Goal: Task Accomplishment & Management: Complete application form

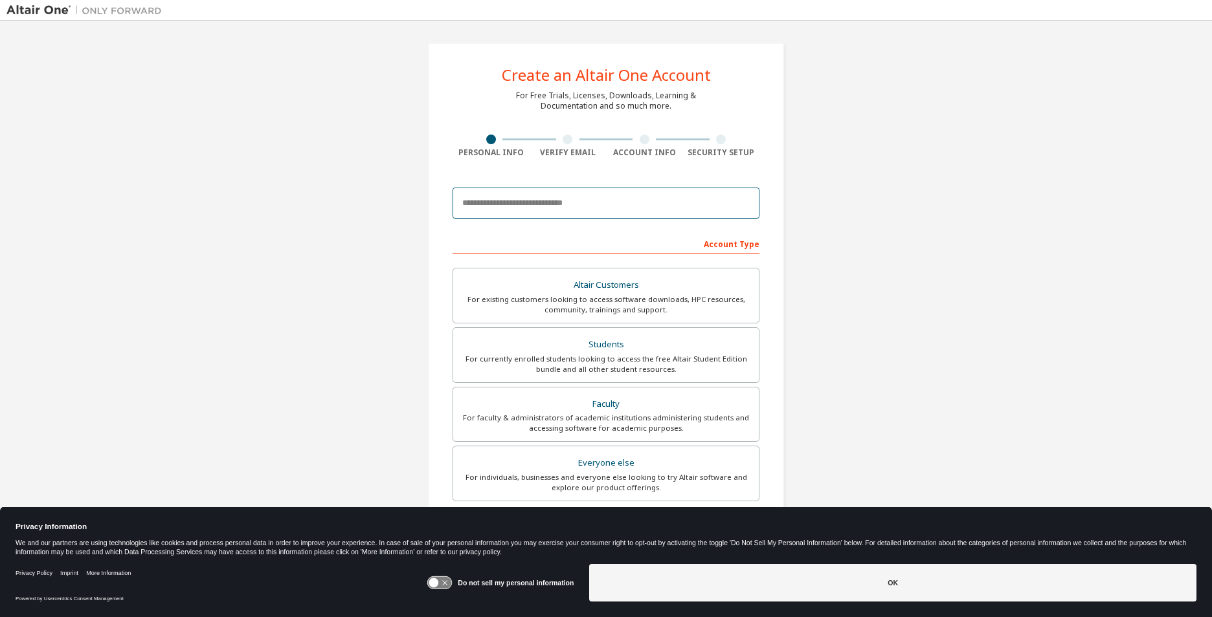
click at [687, 210] on input "email" at bounding box center [605, 203] width 307 height 31
type input "**********"
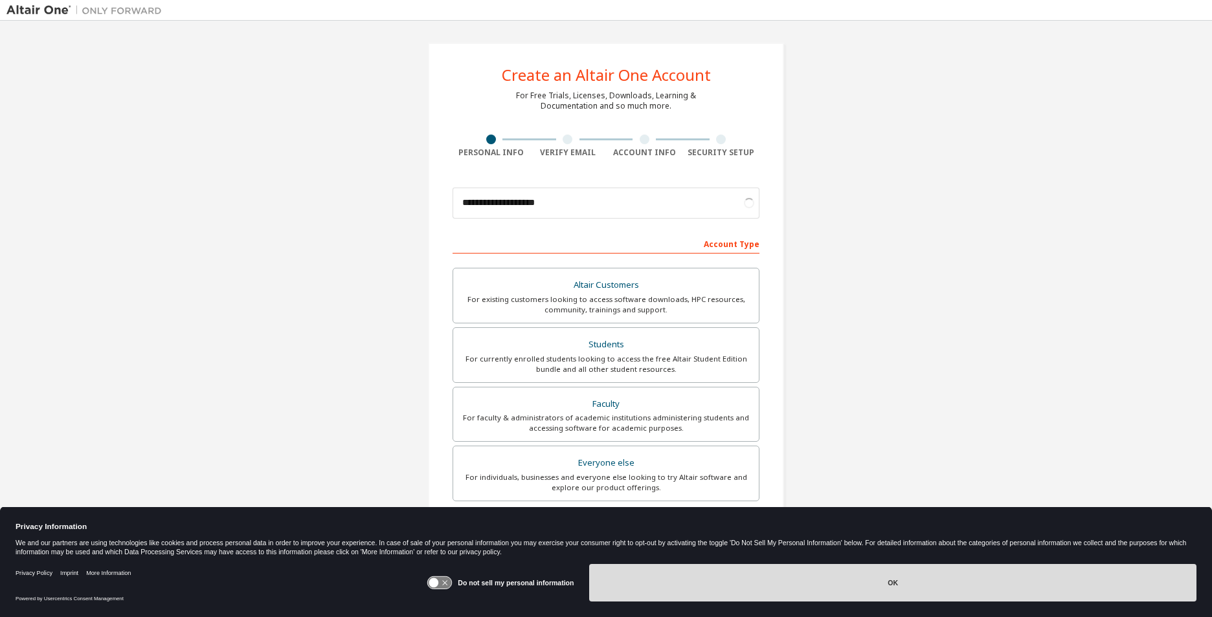
click at [882, 572] on button "OK" at bounding box center [892, 583] width 607 height 38
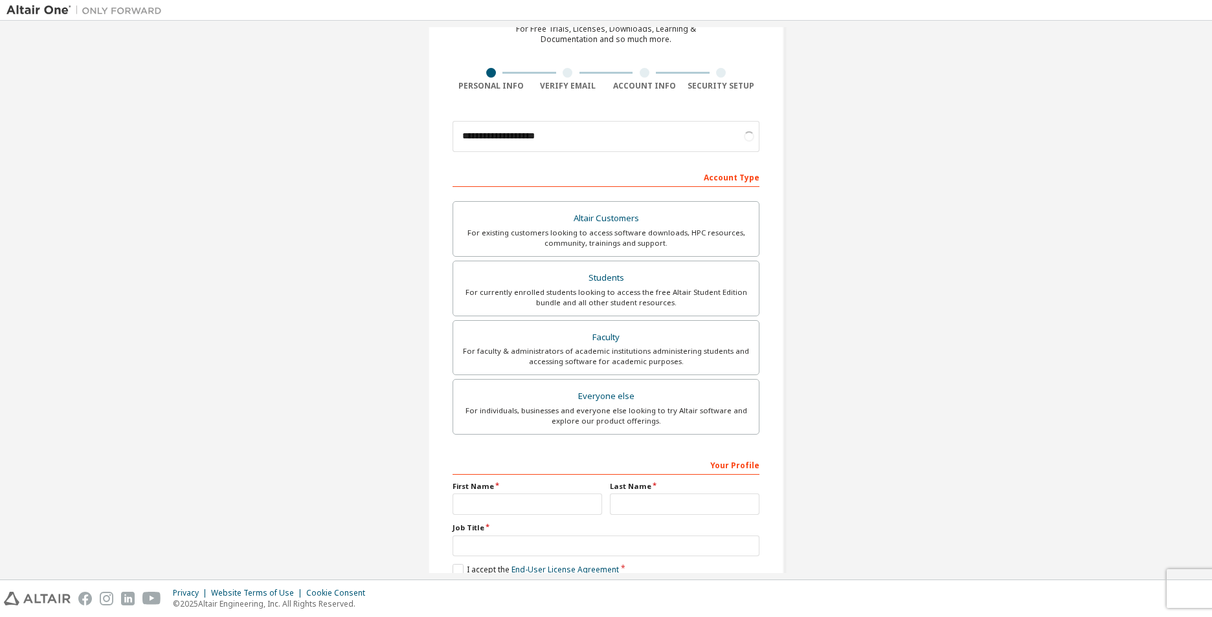
scroll to position [139, 0]
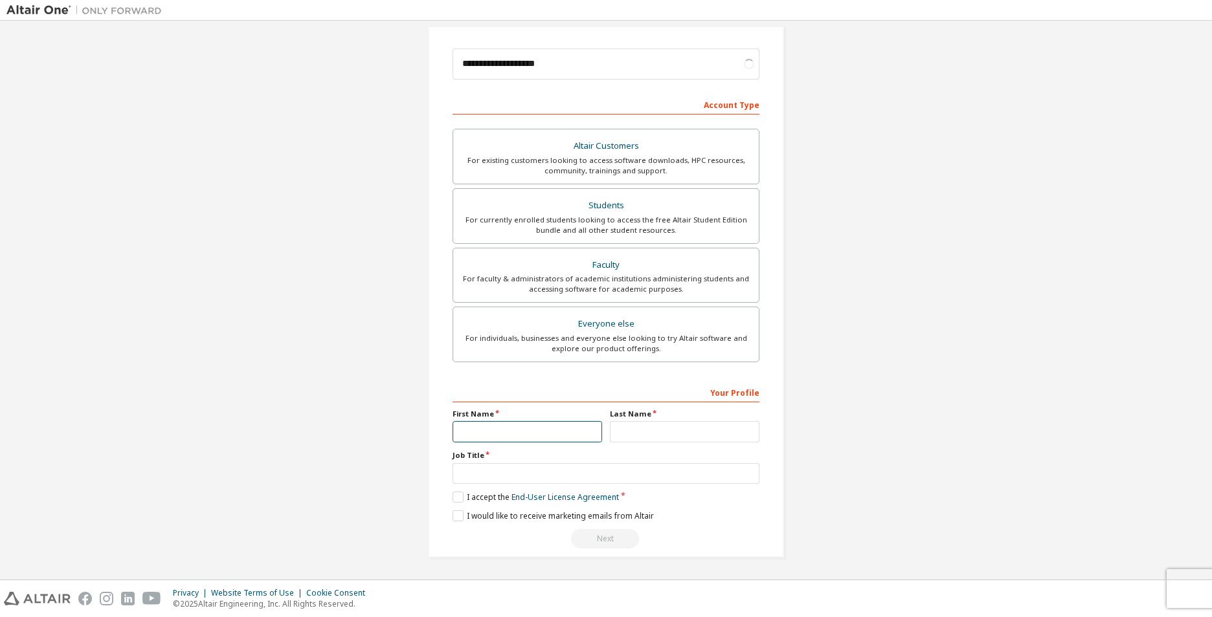
click at [485, 432] on input "text" at bounding box center [527, 431] width 150 height 21
type input "******"
type input "*"
type input "******"
type input "*******"
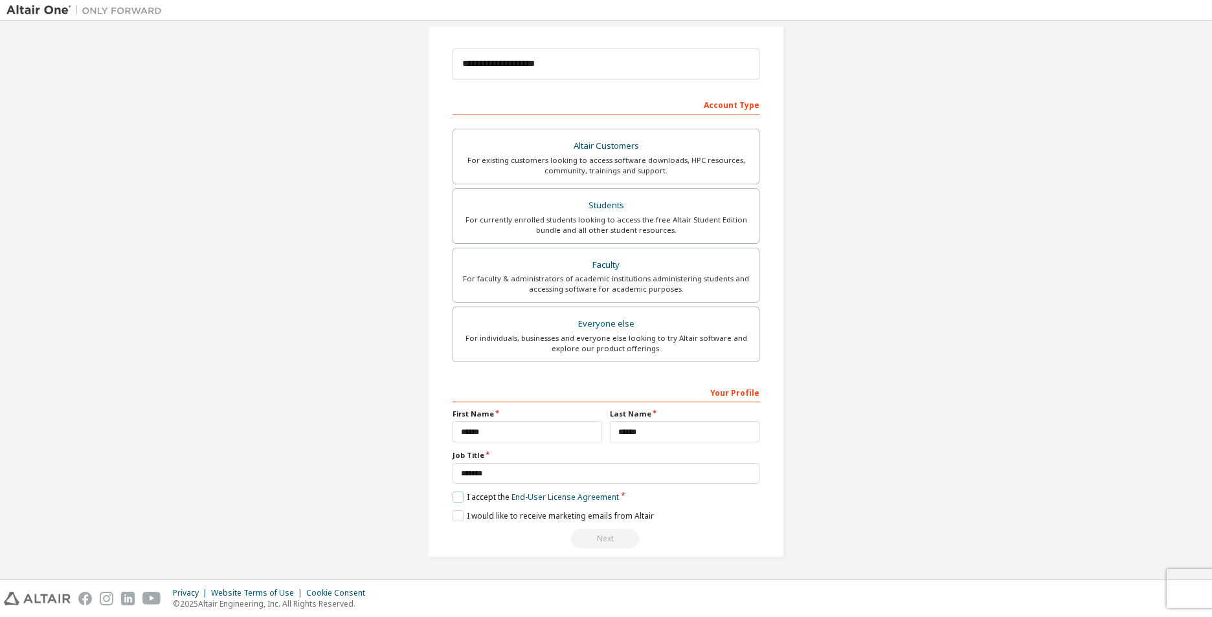
click at [497, 502] on label "I accept the End-User License Agreement" at bounding box center [535, 497] width 166 height 11
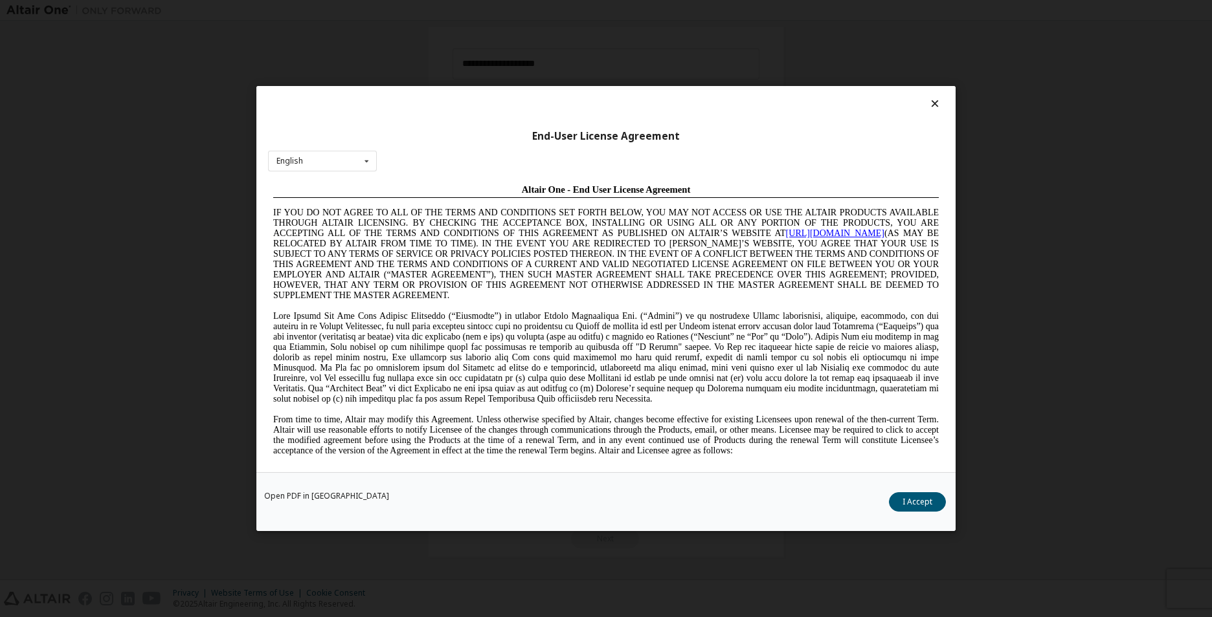
scroll to position [0, 0]
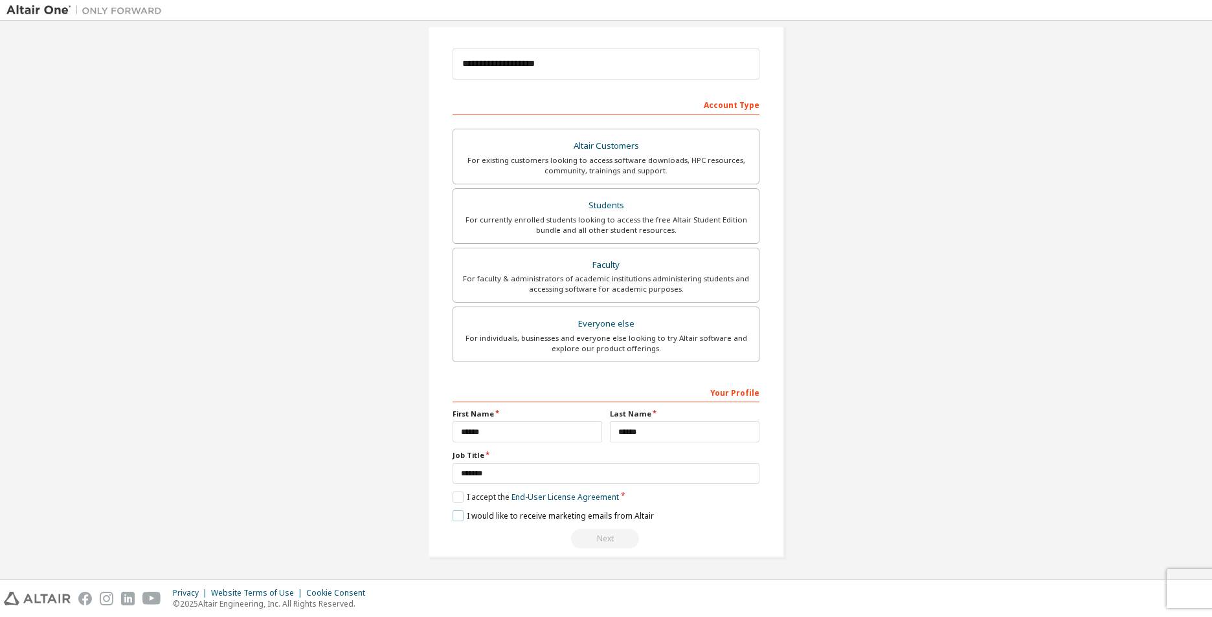
click at [457, 513] on label "I would like to receive marketing emails from Altair" at bounding box center [552, 516] width 201 height 11
click at [548, 520] on label "I would like to receive marketing emails from Altair" at bounding box center [552, 516] width 201 height 11
click at [604, 542] on div "Next" at bounding box center [605, 538] width 307 height 19
click at [586, 518] on label "I would like to receive marketing emails from Altair" at bounding box center [552, 516] width 201 height 11
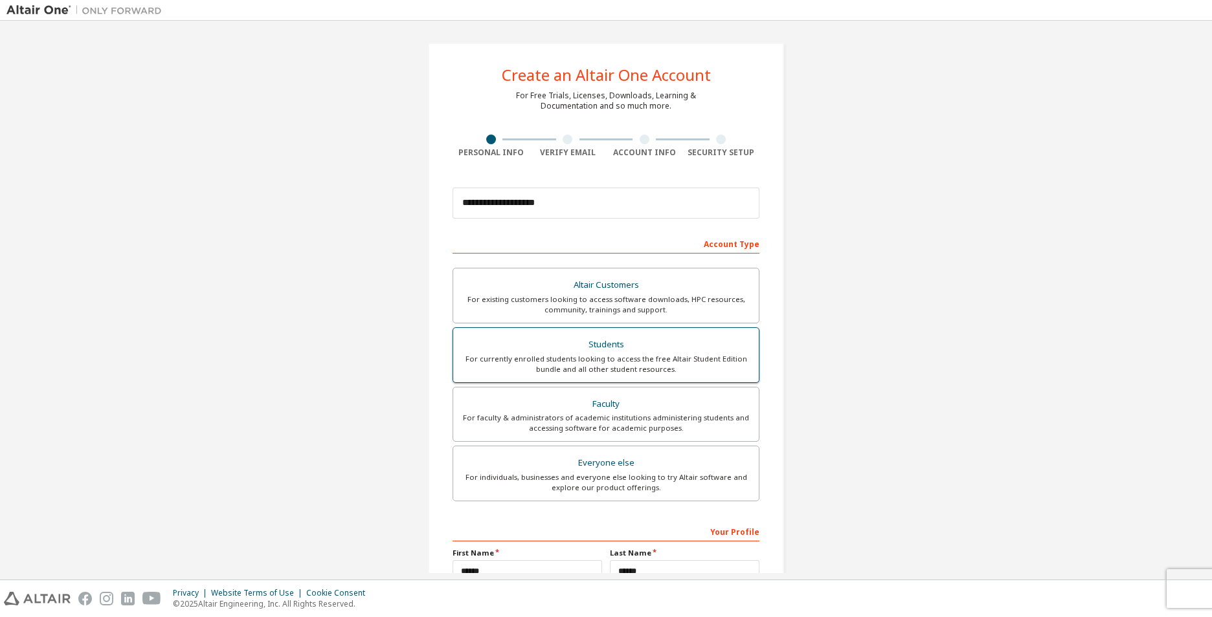
click at [638, 359] on div "For currently enrolled students looking to access the free Altair Student Editi…" at bounding box center [606, 364] width 290 height 21
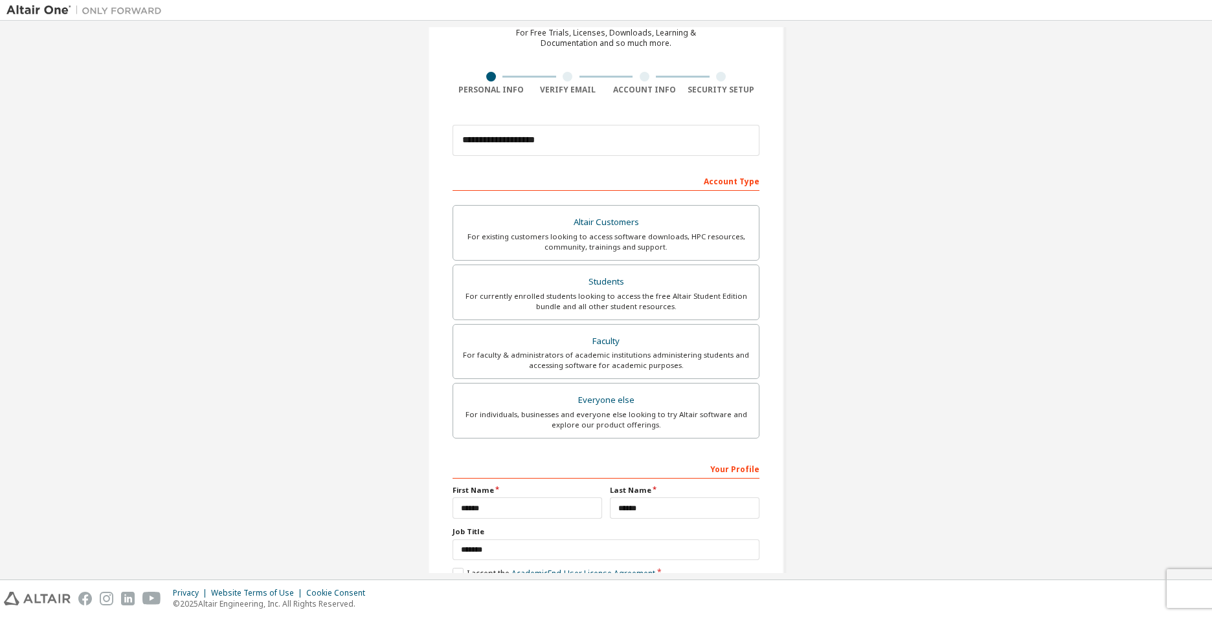
scroll to position [139, 0]
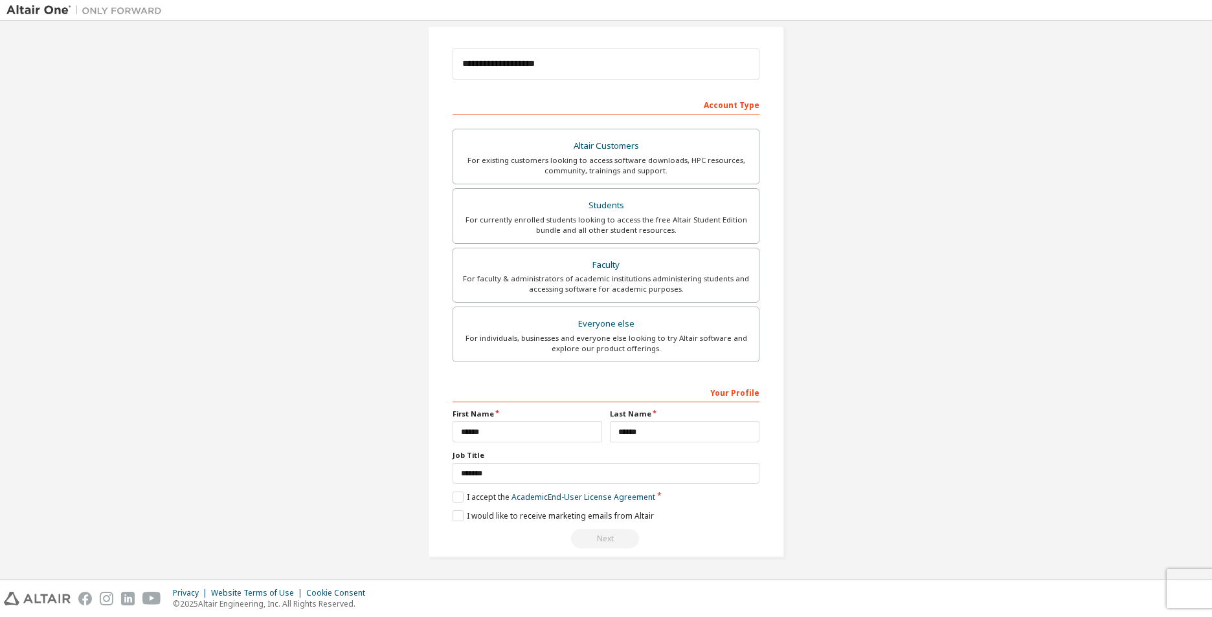
click at [593, 548] on div "Next" at bounding box center [605, 538] width 307 height 19
click at [482, 498] on label "I accept the Academic End-User License Agreement" at bounding box center [553, 497] width 203 height 11
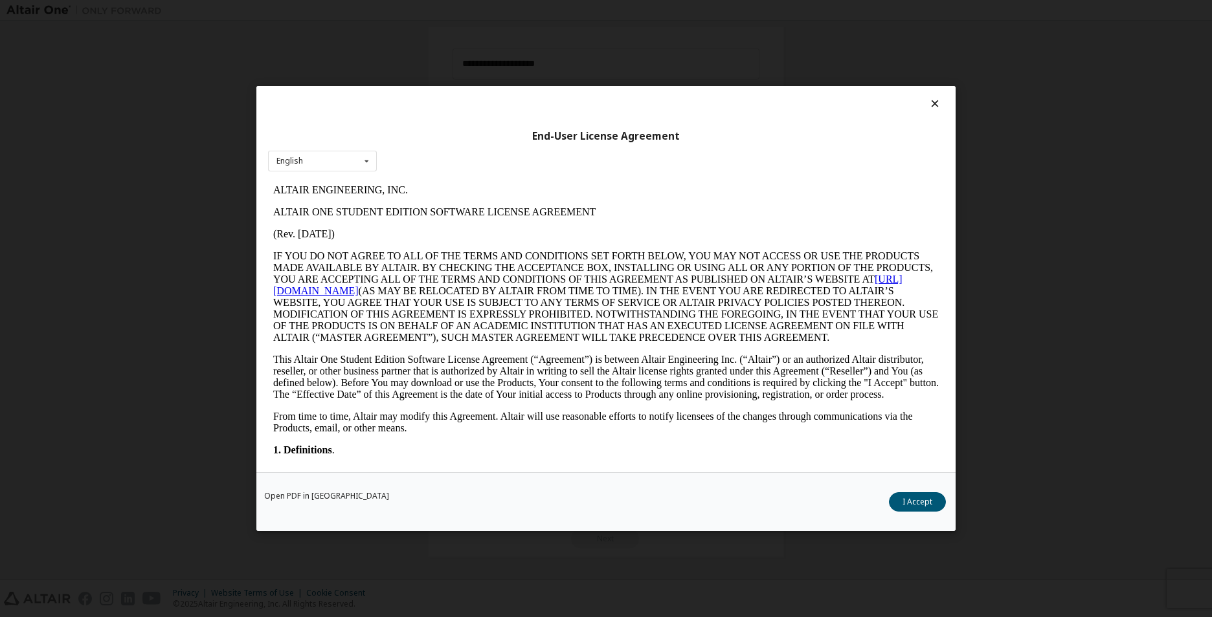
scroll to position [0, 0]
click at [910, 504] on button "I Accept" at bounding box center [917, 502] width 57 height 19
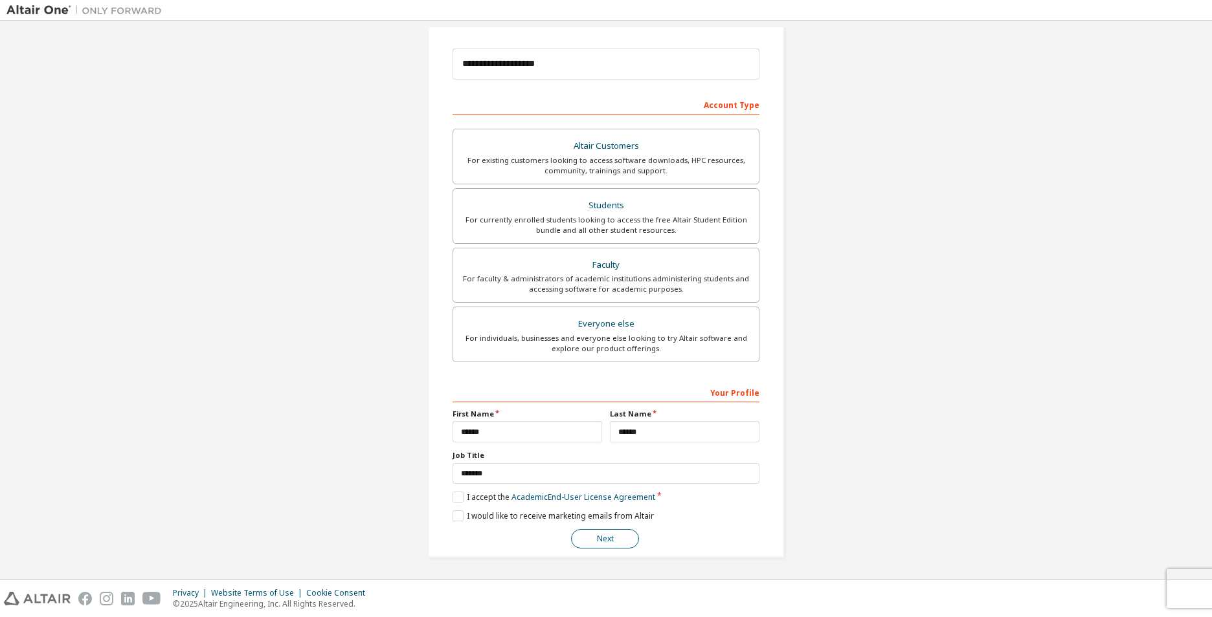
click at [592, 535] on button "Next" at bounding box center [605, 538] width 68 height 19
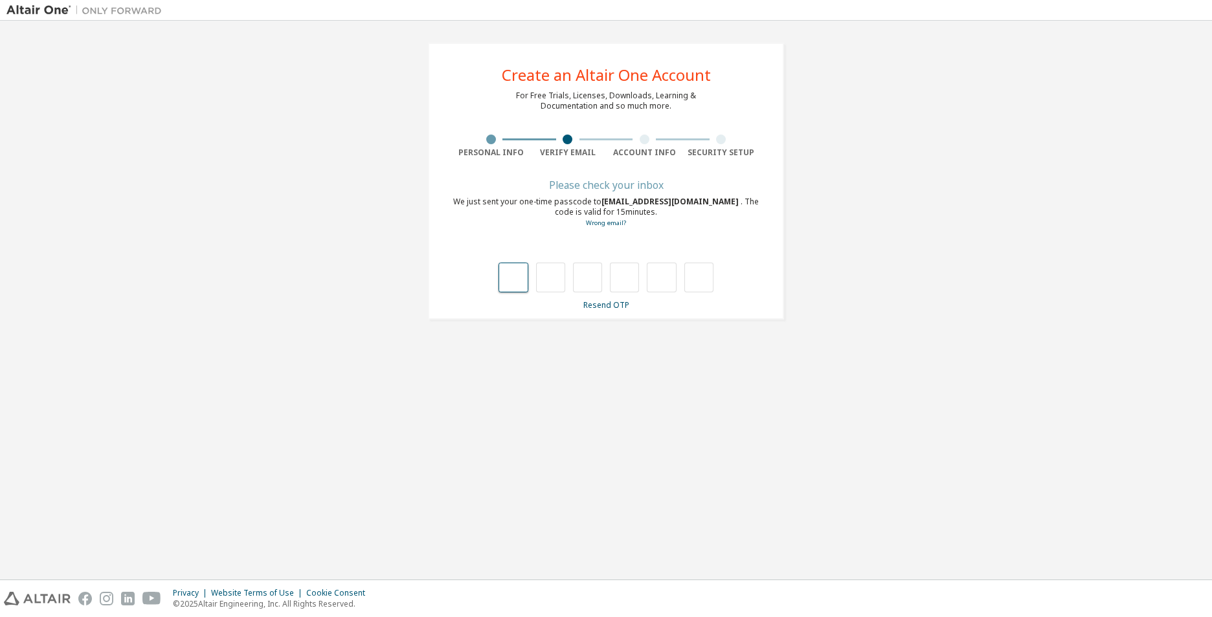
type input "*"
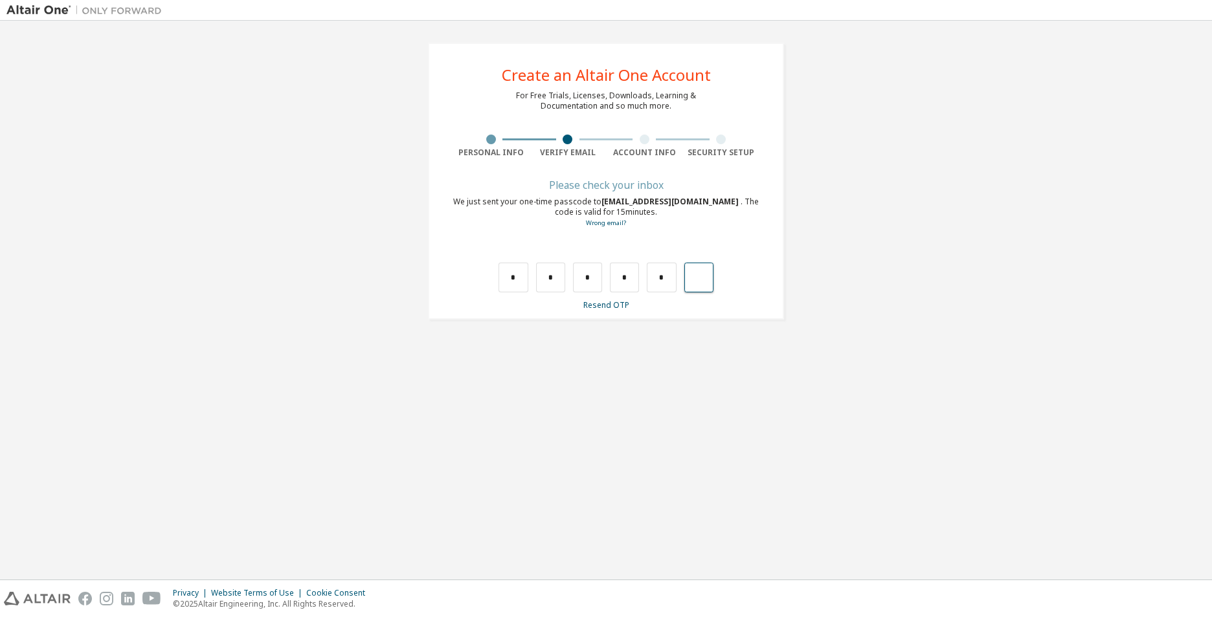
type input "*"
